Goal: Task Accomplishment & Management: Complete application form

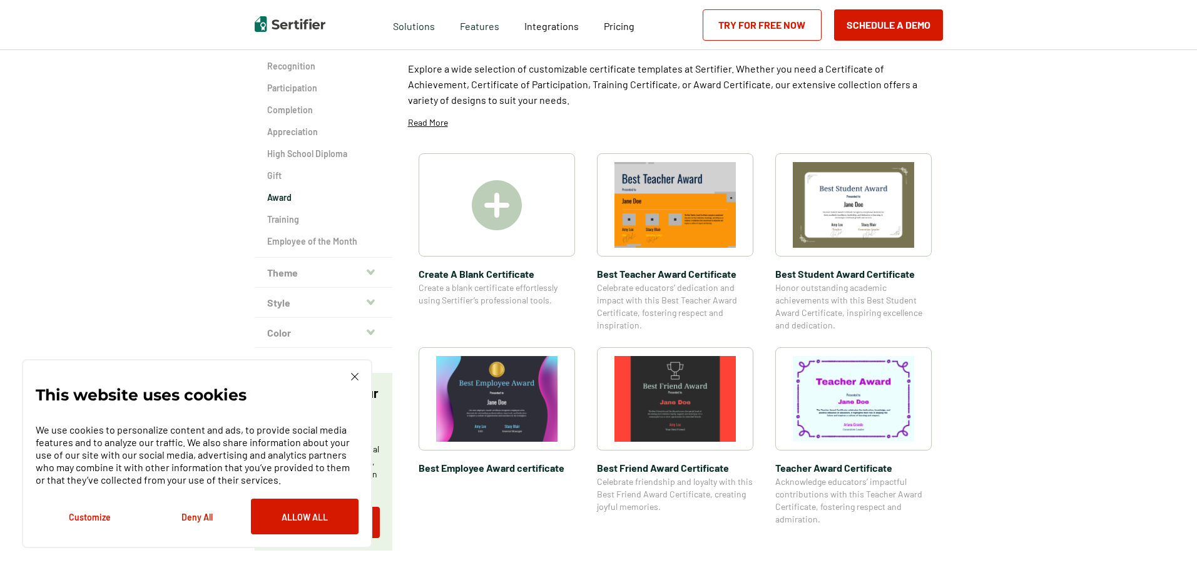
scroll to position [125, 0]
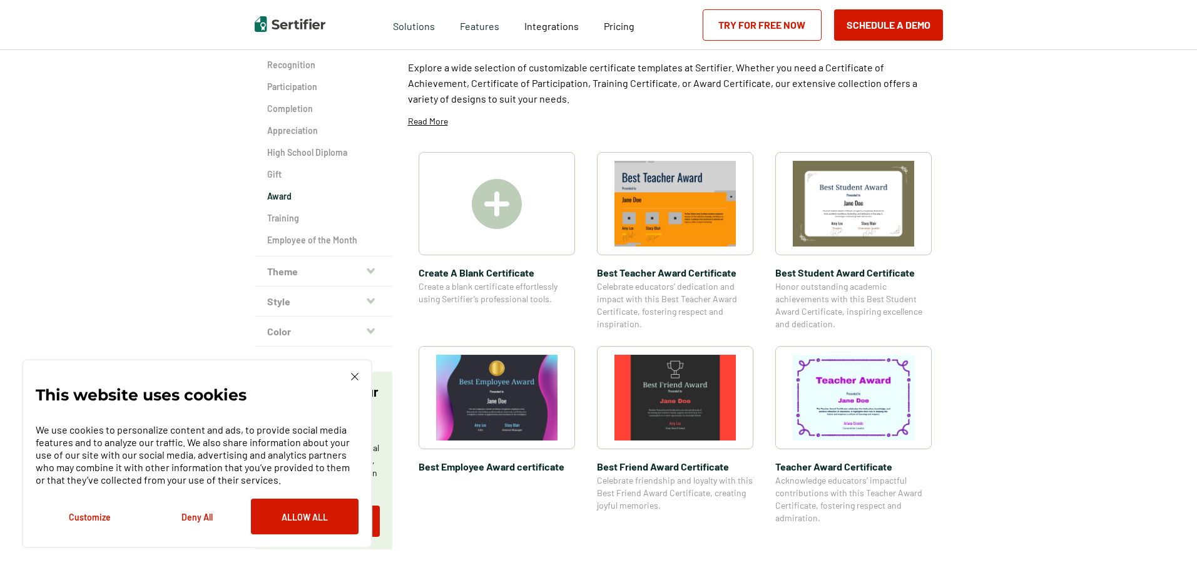
click at [200, 520] on button "Deny All" at bounding box center [197, 517] width 108 height 36
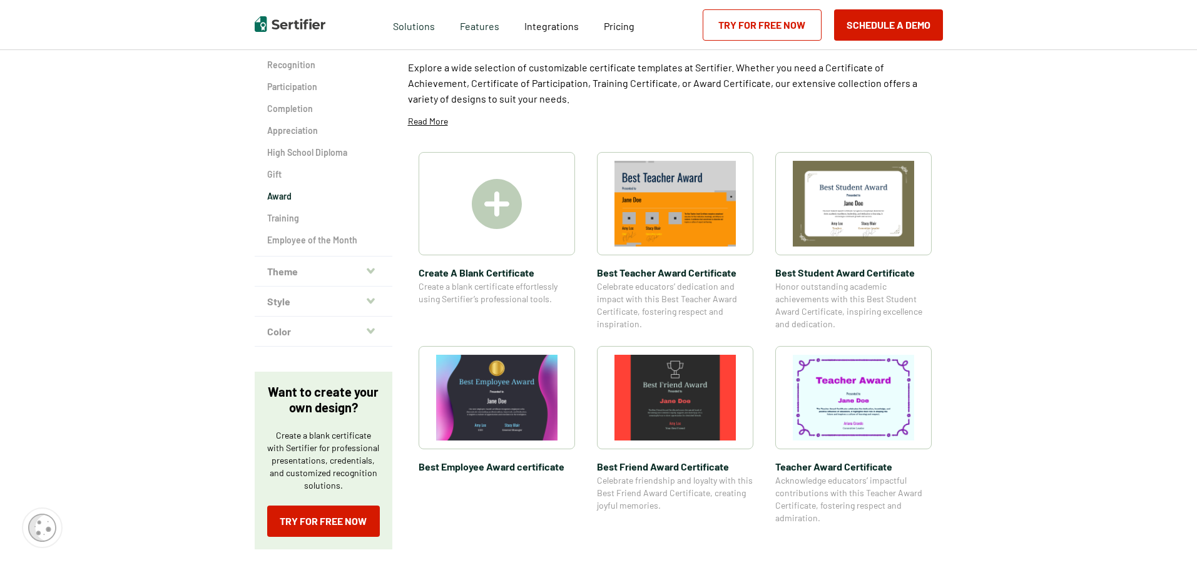
click at [488, 212] on img at bounding box center [497, 204] width 50 height 50
click at [683, 200] on img at bounding box center [674, 204] width 121 height 86
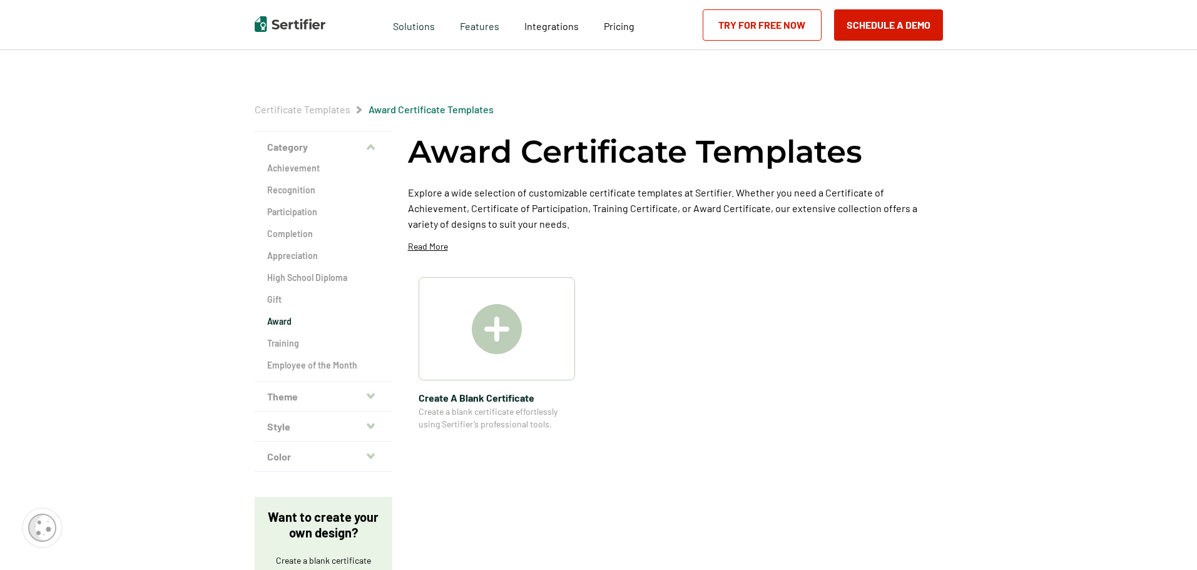
scroll to position [125, 0]
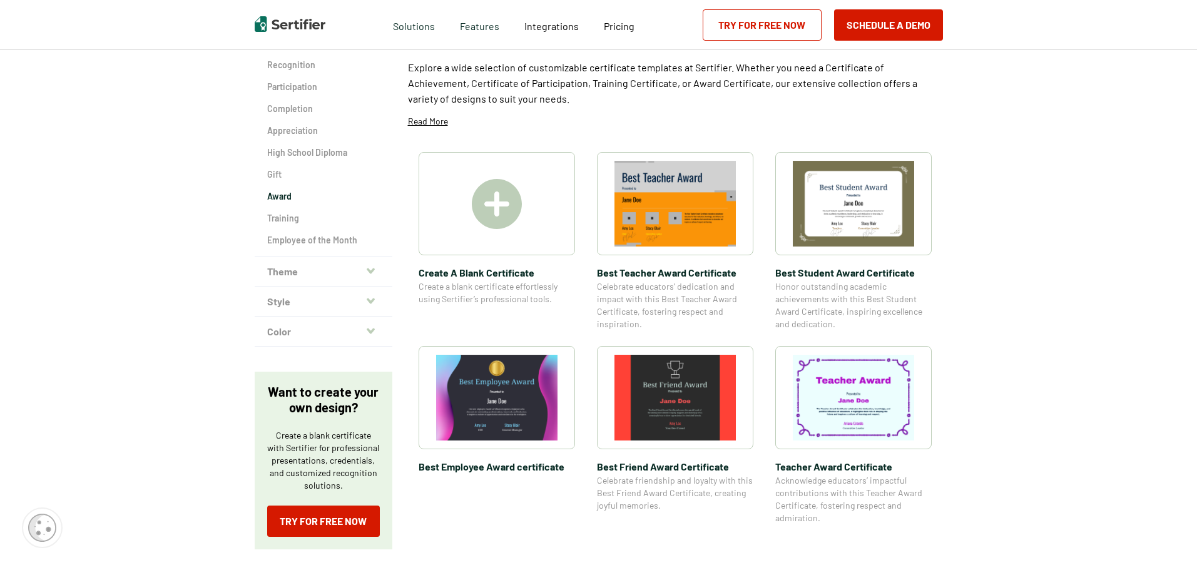
click at [856, 194] on img at bounding box center [852, 204] width 121 height 86
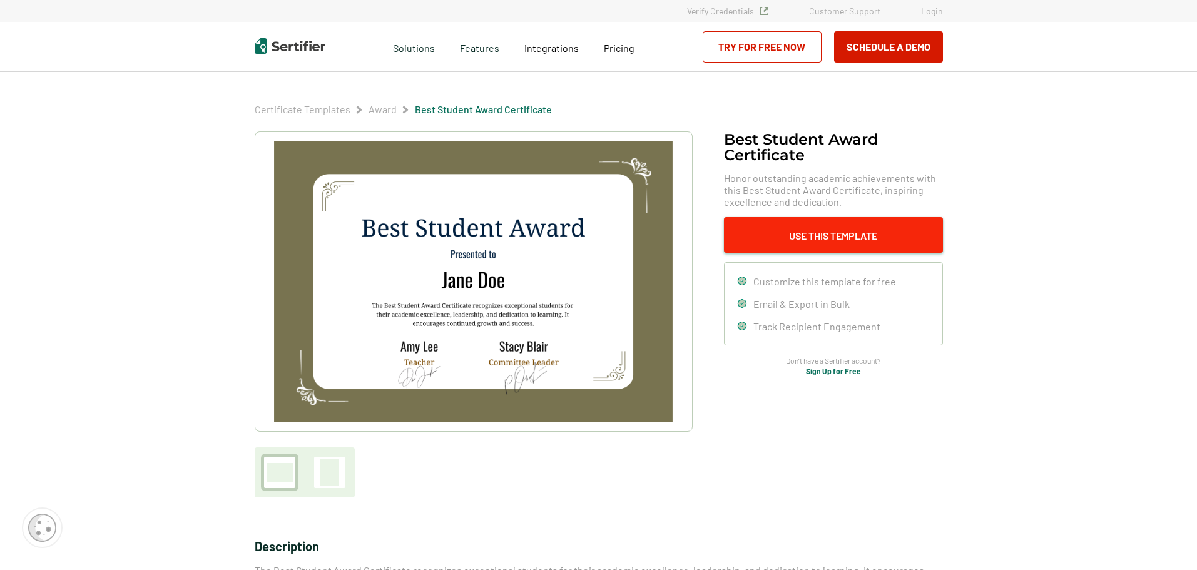
click at [848, 240] on button "Use This Template" at bounding box center [833, 235] width 219 height 36
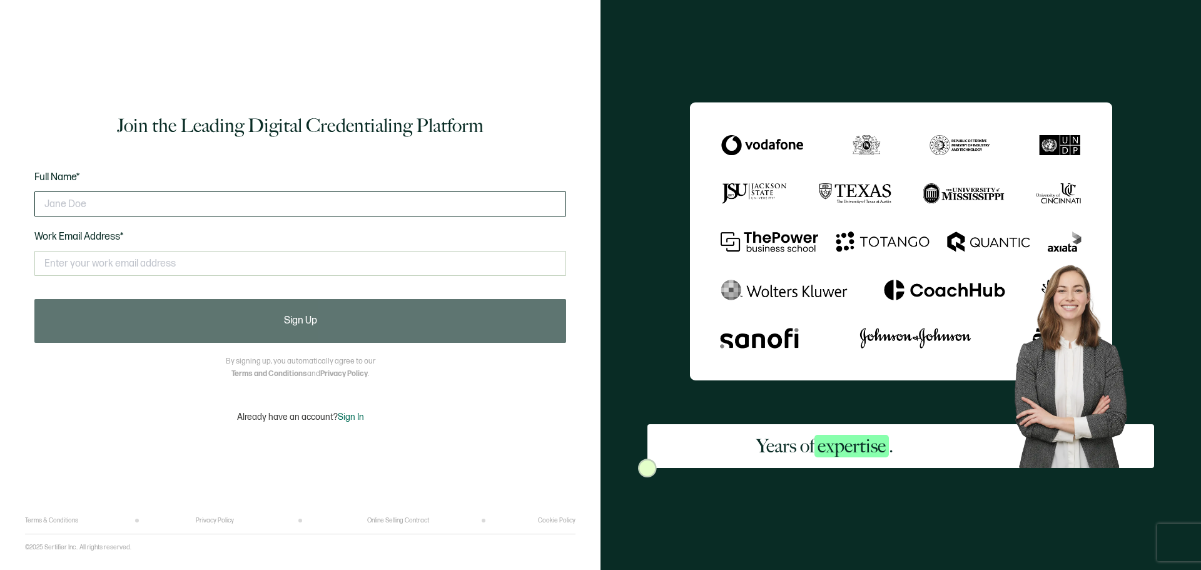
click at [137, 213] on input "text" at bounding box center [300, 203] width 532 height 25
type input "Brendan Nicholas"
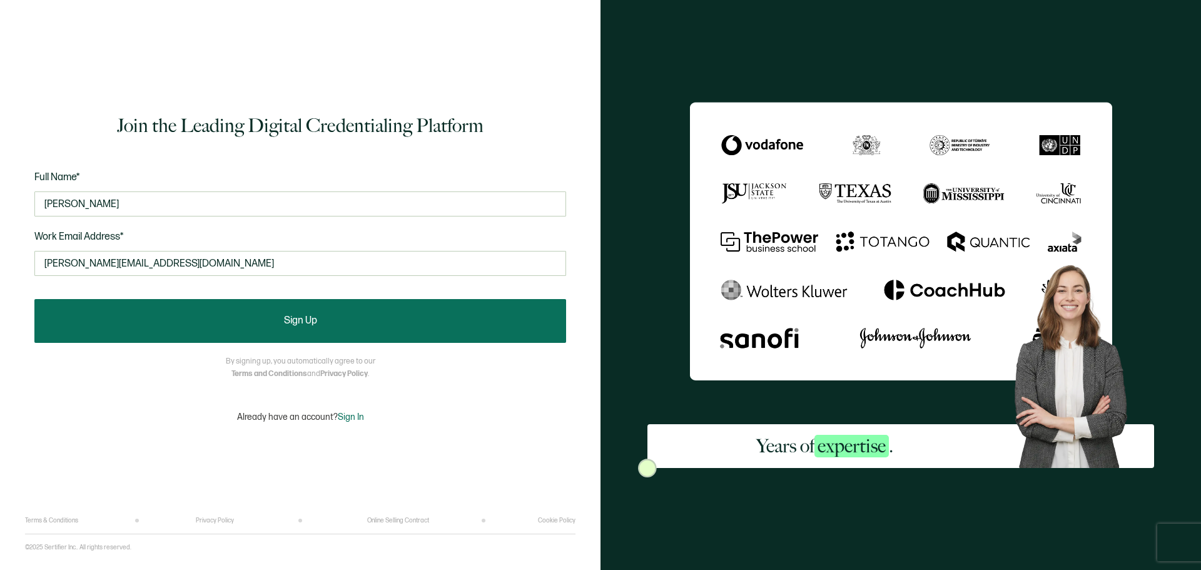
type input "brendan@ableforce.net"
click at [205, 320] on button "Sign Up" at bounding box center [300, 321] width 532 height 44
